Goal: Obtain resource: Download file/media

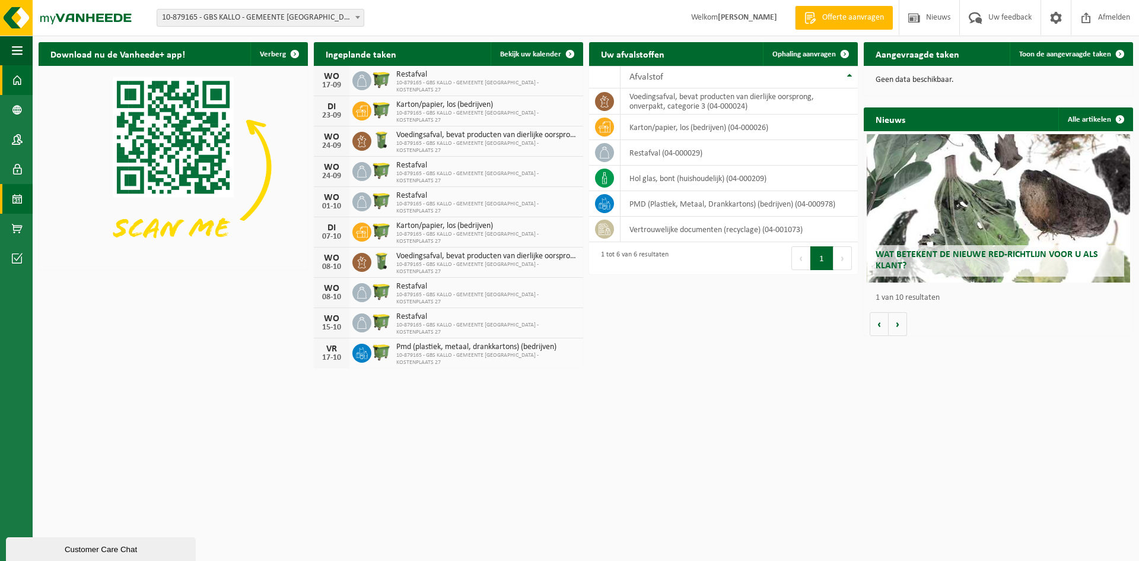
click at [19, 199] on span at bounding box center [17, 199] width 11 height 30
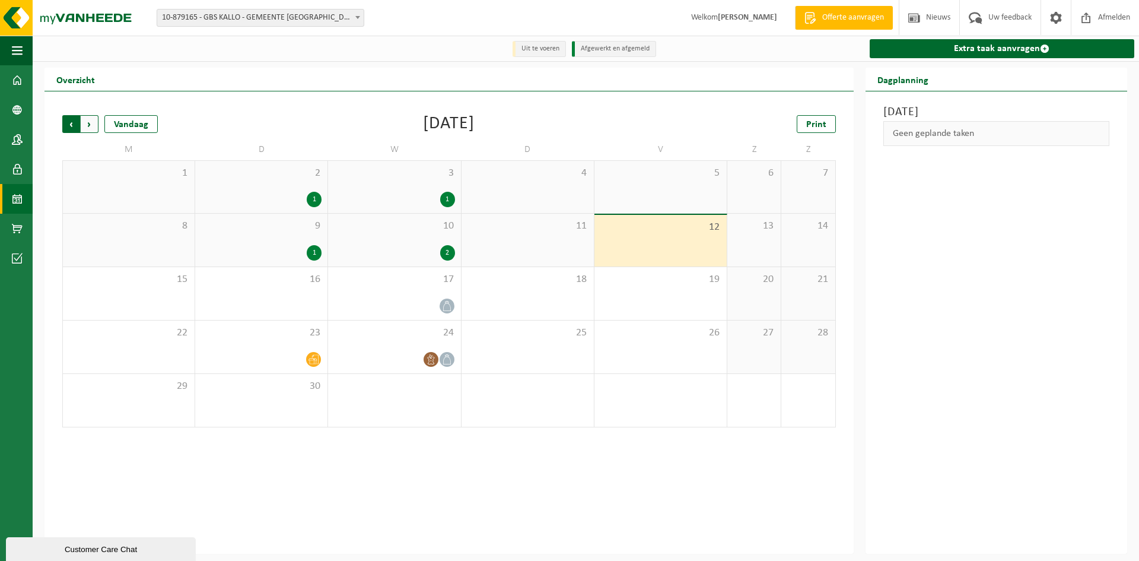
click at [90, 125] on span "Volgende" at bounding box center [90, 124] width 18 height 18
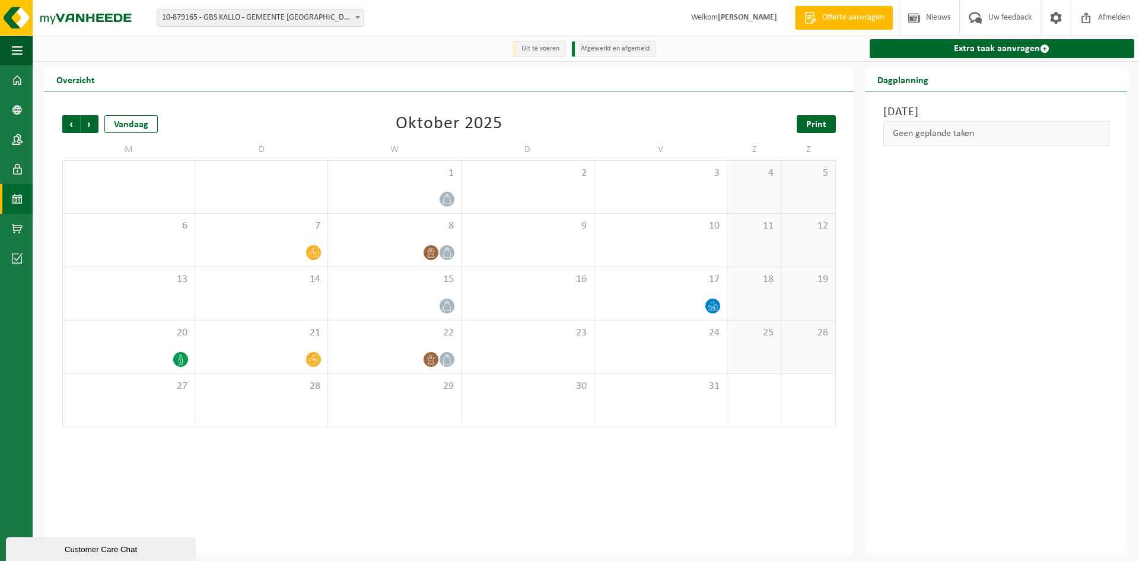
click at [811, 125] on span "Print" at bounding box center [816, 124] width 20 height 9
click at [90, 126] on span "Volgende" at bounding box center [90, 124] width 18 height 18
click at [819, 123] on span "Print" at bounding box center [816, 124] width 20 height 9
